Goal: Task Accomplishment & Management: Manage account settings

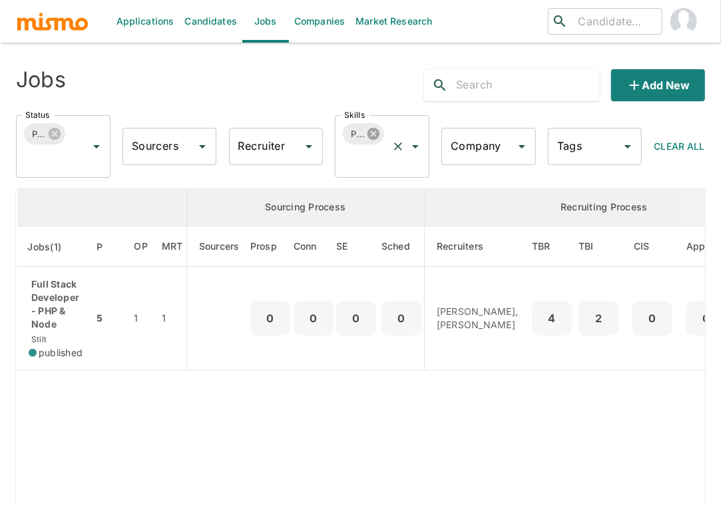
click at [374, 130] on icon at bounding box center [374, 134] width 12 height 12
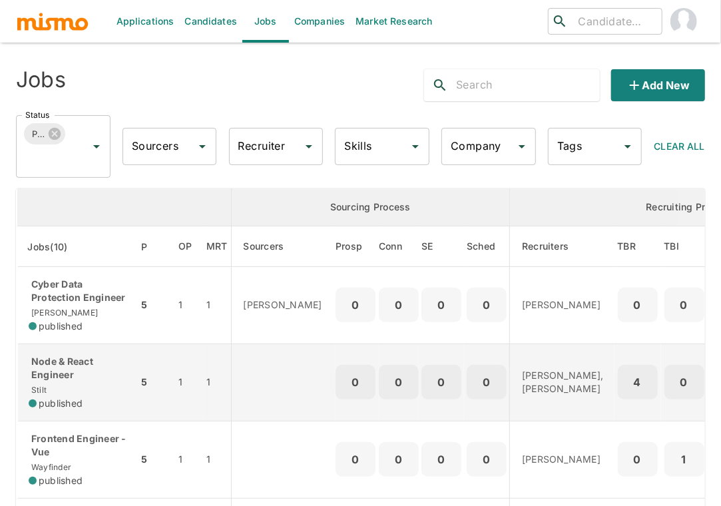
click at [93, 396] on div "Node & React Engineer Stilt published" at bounding box center [78, 382] width 99 height 55
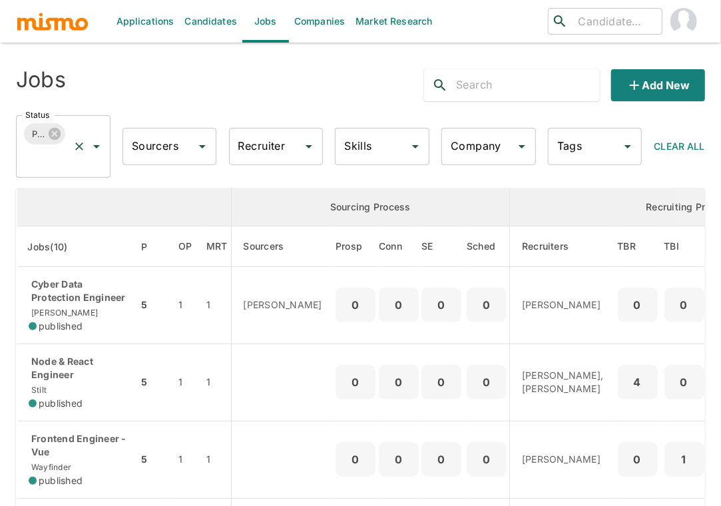
click at [70, 165] on div "Published Status" at bounding box center [63, 146] width 95 height 63
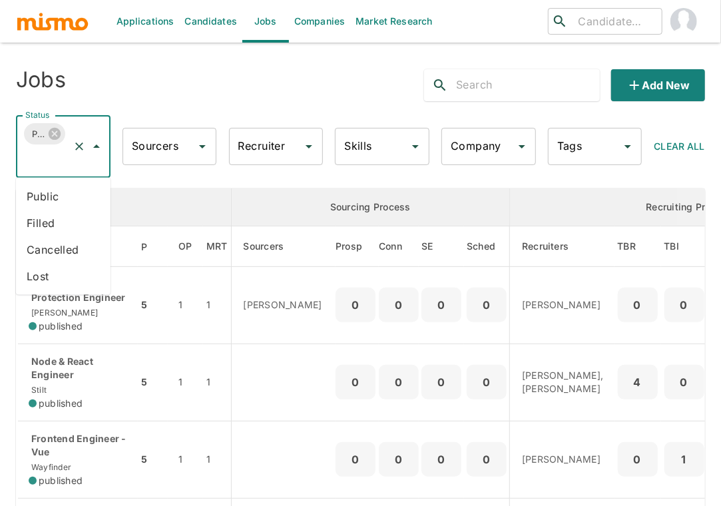
click at [59, 195] on li "Public" at bounding box center [63, 196] width 95 height 27
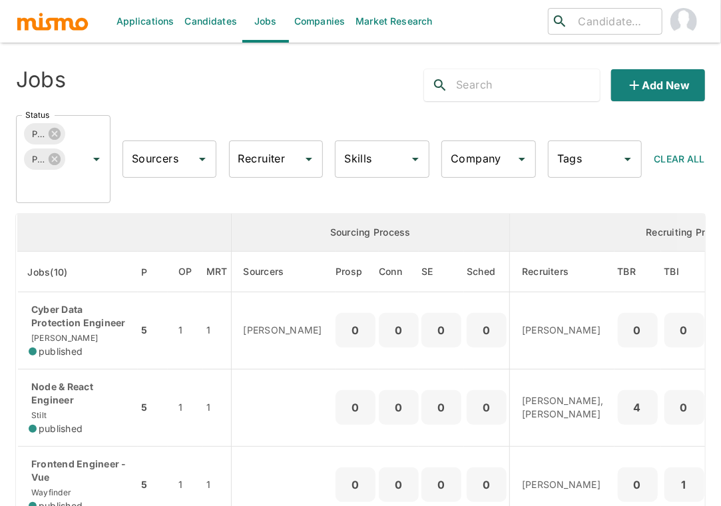
click at [271, 158] on input "Recruiter" at bounding box center [266, 158] width 63 height 25
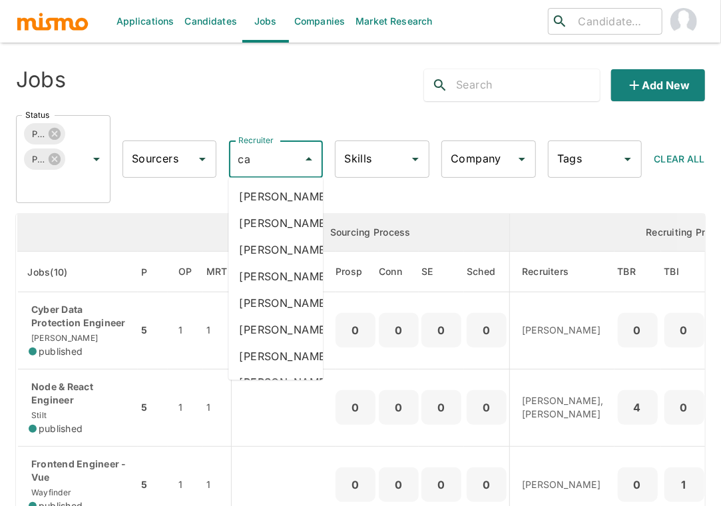
type input "car"
click at [274, 290] on li "[PERSON_NAME]" at bounding box center [275, 276] width 95 height 27
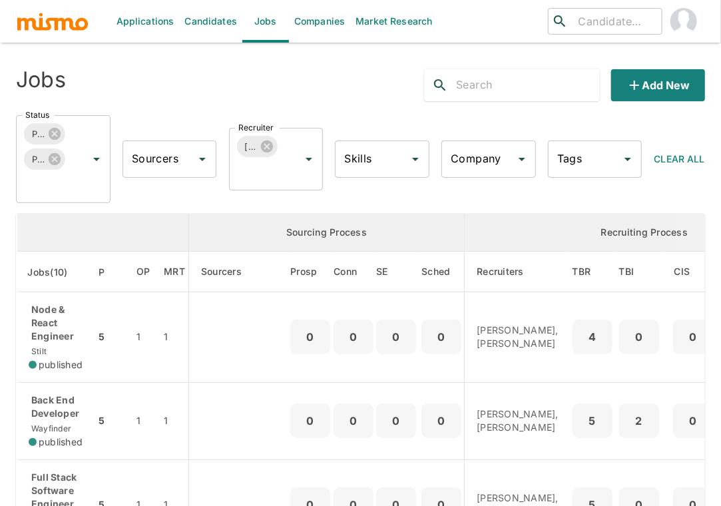
click at [267, 180] on input "Recruiter" at bounding box center [257, 171] width 45 height 25
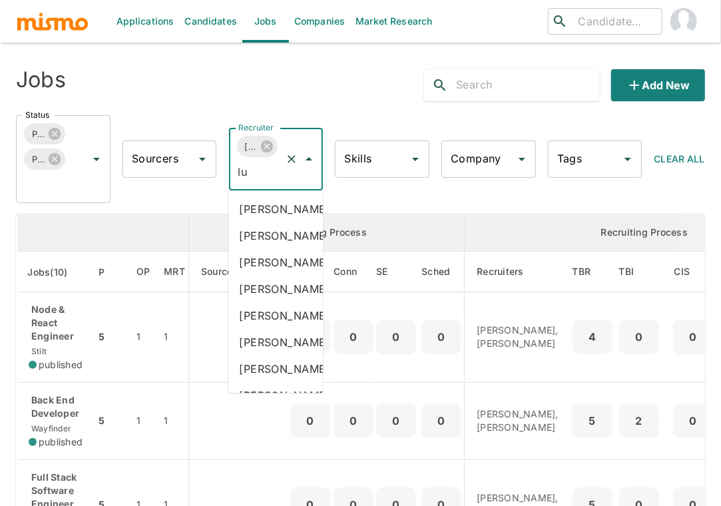
type input "luj"
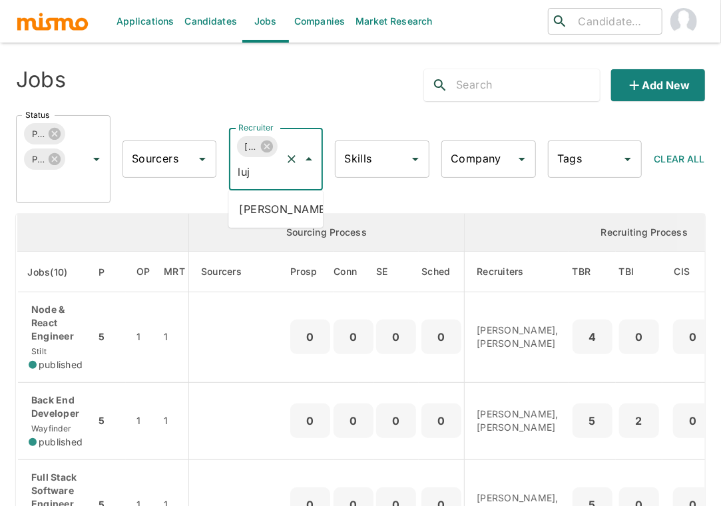
click at [284, 219] on li "[PERSON_NAME]" at bounding box center [275, 209] width 95 height 27
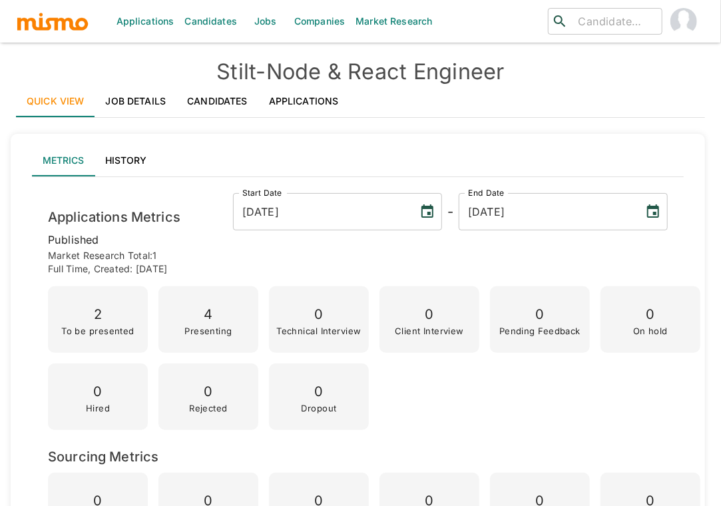
click at [306, 101] on link "Applications" at bounding box center [303, 101] width 91 height 32
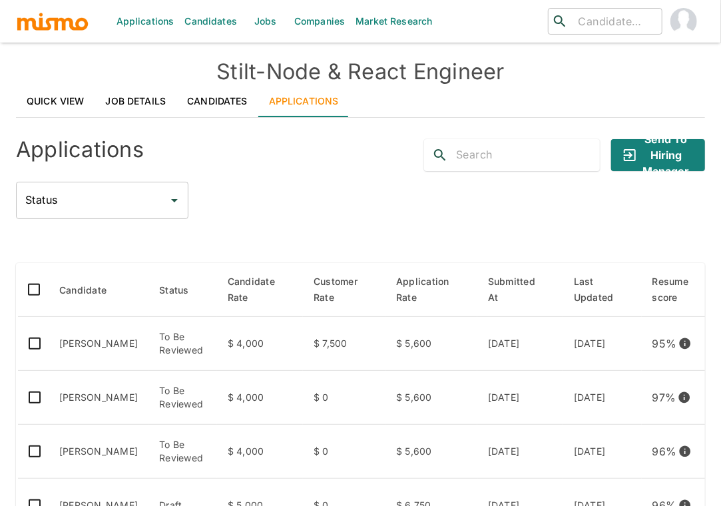
click at [311, 214] on div "Status Status" at bounding box center [360, 200] width 689 height 37
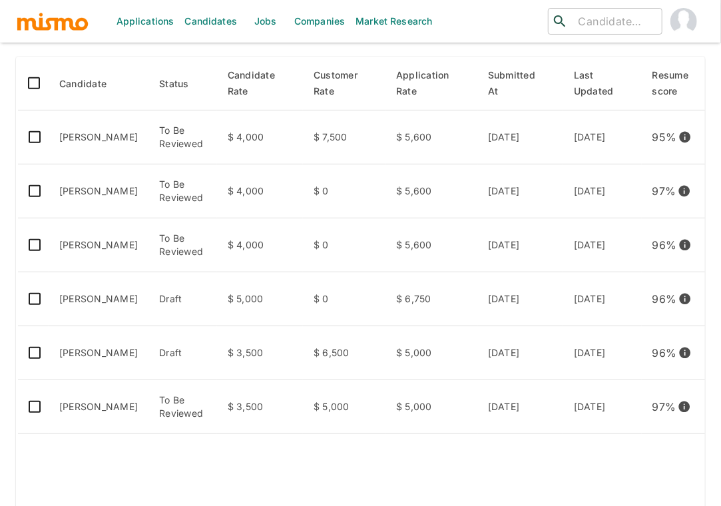
scroll to position [207, 0]
